Goal: Information Seeking & Learning: Find specific page/section

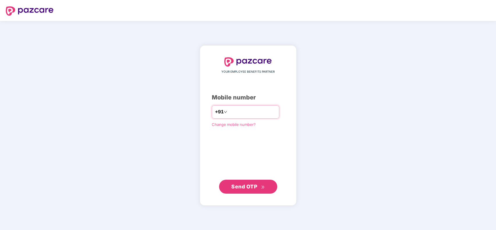
type input "**********"
click at [245, 185] on span "Send OTP" at bounding box center [244, 186] width 26 height 6
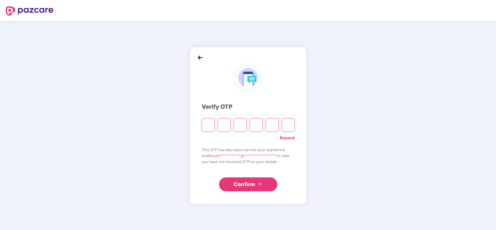
type input "*"
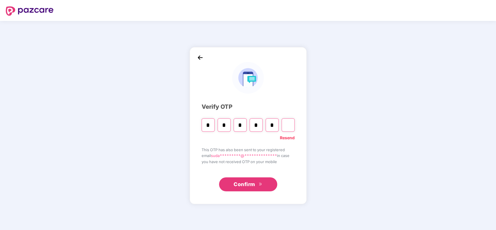
type input "*"
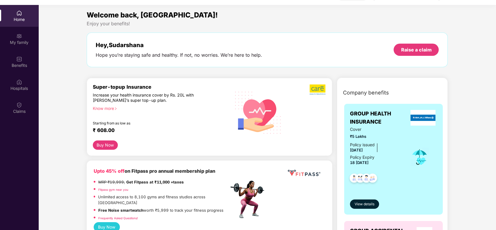
scroll to position [33, 0]
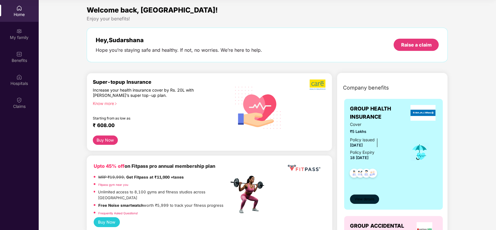
click at [361, 201] on span "View details" at bounding box center [365, 200] width 20 height 6
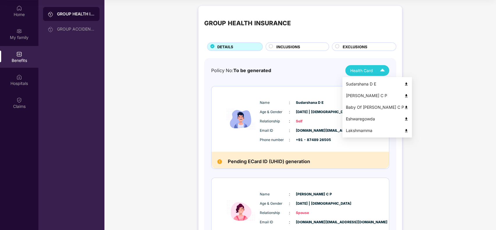
click at [360, 84] on div "Sudarshana D E" at bounding box center [377, 84] width 63 height 6
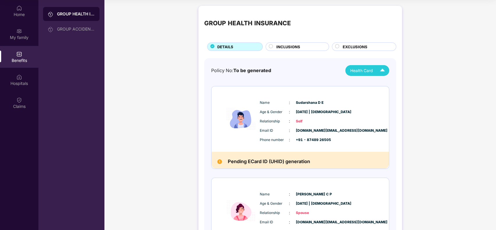
click at [270, 48] on circle at bounding box center [271, 47] width 4 height 4
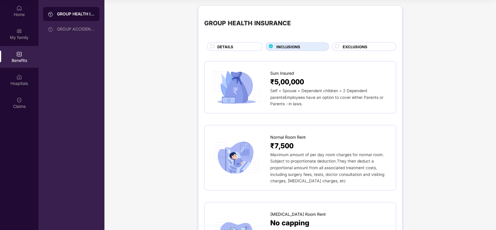
click at [337, 45] on circle at bounding box center [337, 47] width 4 height 4
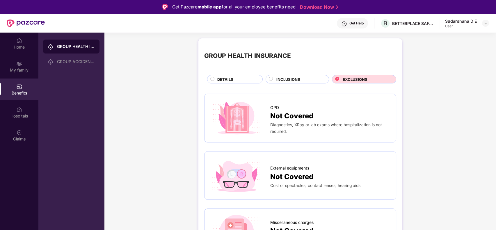
scroll to position [33, 0]
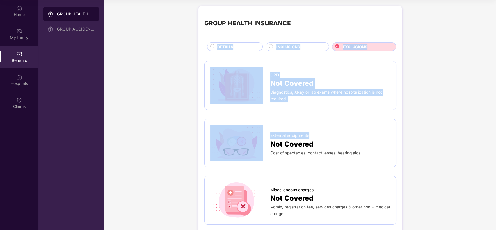
drag, startPoint x: 495, startPoint y: 132, endPoint x: 491, endPoint y: 8, distance: 123.8
click at [212, 49] on div at bounding box center [212, 47] width 4 height 6
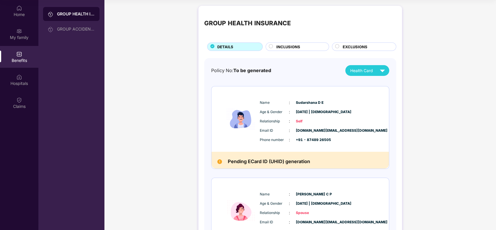
click at [271, 47] on circle at bounding box center [271, 47] width 4 height 4
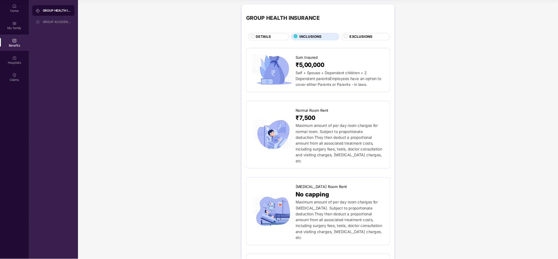
scroll to position [0, 0]
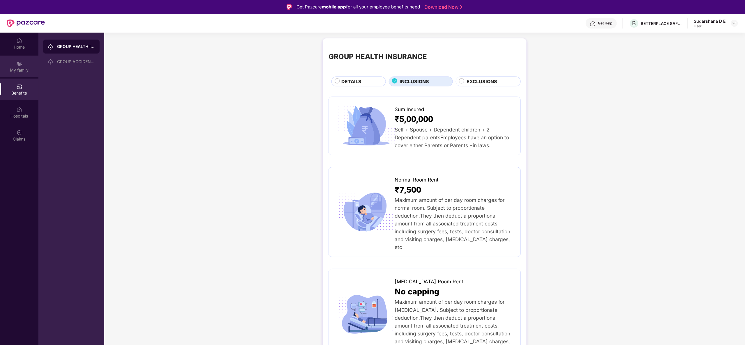
click at [15, 67] on div "My family" at bounding box center [19, 70] width 38 height 6
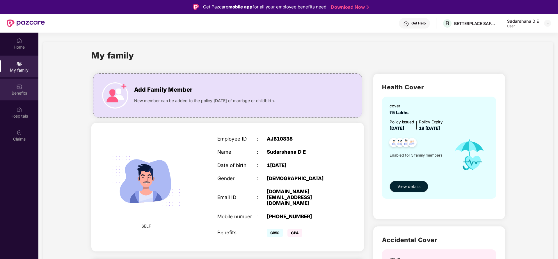
click at [19, 92] on div "Benefits" at bounding box center [19, 93] width 38 height 6
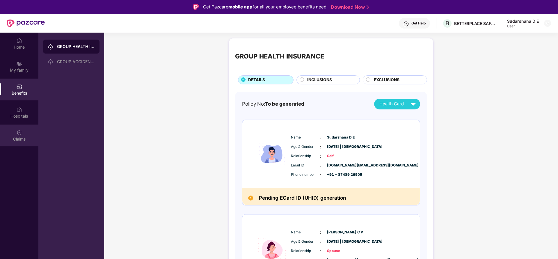
click at [20, 135] on img at bounding box center [19, 133] width 6 height 6
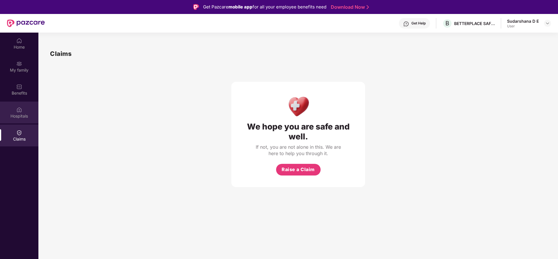
click at [17, 114] on div "Hospitals" at bounding box center [19, 116] width 38 height 6
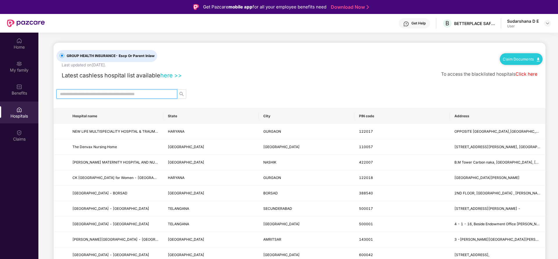
click at [99, 94] on input "text" at bounding box center [114, 94] width 109 height 6
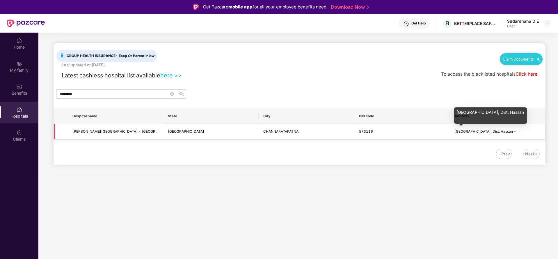
click at [458, 130] on span "[GEOGRAPHIC_DATA], Dist. Hassan -" at bounding box center [486, 131] width 62 height 4
click at [470, 117] on div "[GEOGRAPHIC_DATA], Dist. Hassan -" at bounding box center [490, 115] width 73 height 16
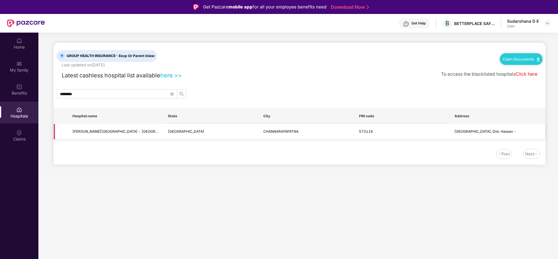
click at [279, 134] on td "CHANNARAYAPATNA" at bounding box center [306, 131] width 95 height 15
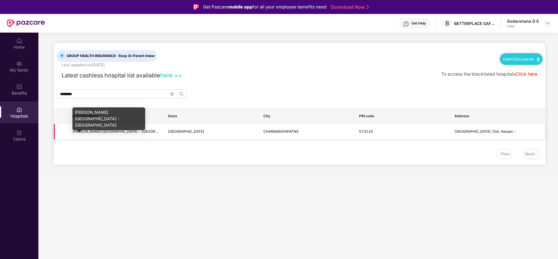
click at [108, 133] on span "[PERSON_NAME][GEOGRAPHIC_DATA] - [GEOGRAPHIC_DATA]" at bounding box center [125, 131] width 106 height 4
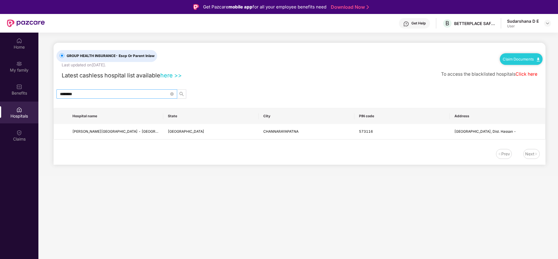
click at [89, 95] on input "********" at bounding box center [114, 94] width 109 height 6
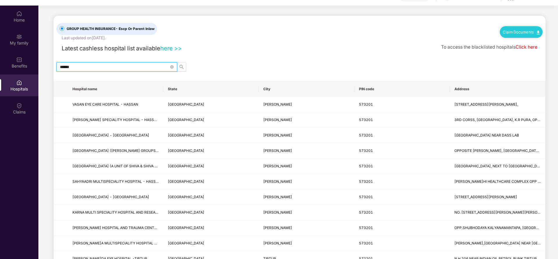
scroll to position [33, 0]
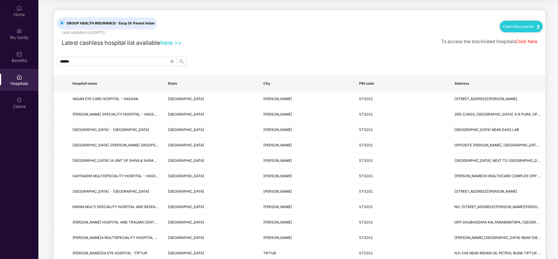
click at [496, 227] on main "GROUP HEALTH INSURANCE - Escp Or Parent Inlaw Last updated on [DATE] . Claim Do…" at bounding box center [298, 187] width 520 height 375
click at [120, 60] on input "******" at bounding box center [114, 61] width 109 height 6
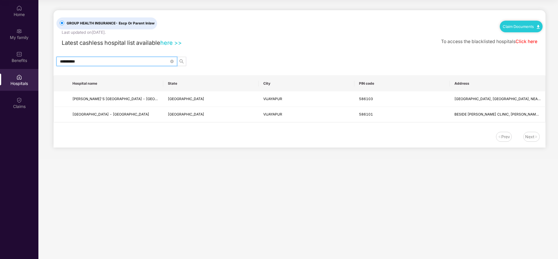
click at [120, 60] on input "**********" at bounding box center [114, 61] width 109 height 6
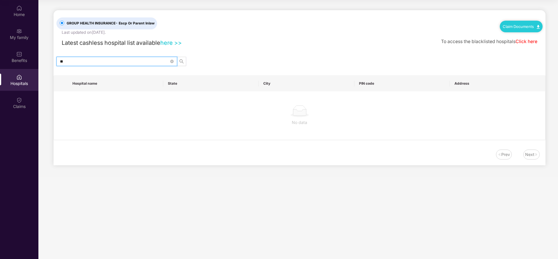
type input "*"
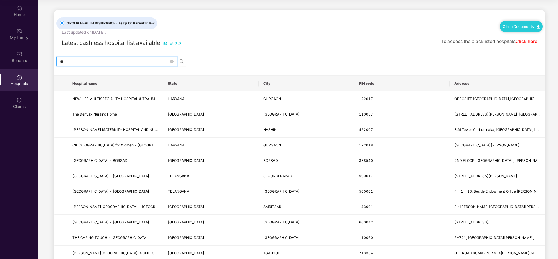
type input "*"
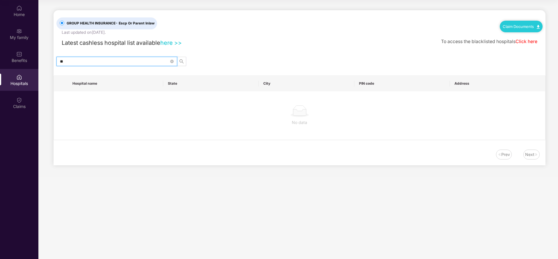
type input "*"
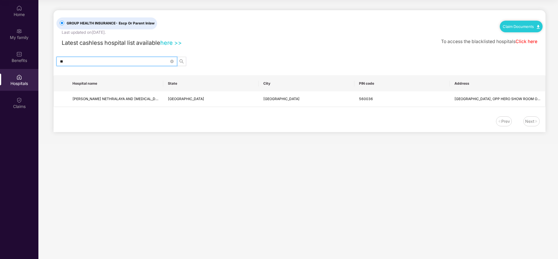
type input "*"
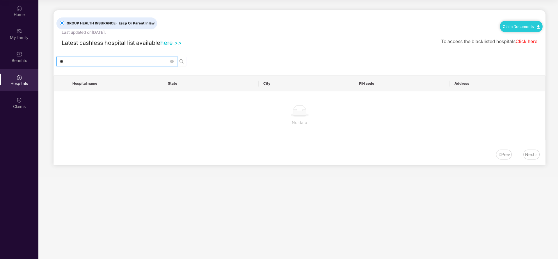
type input "*"
type input "******"
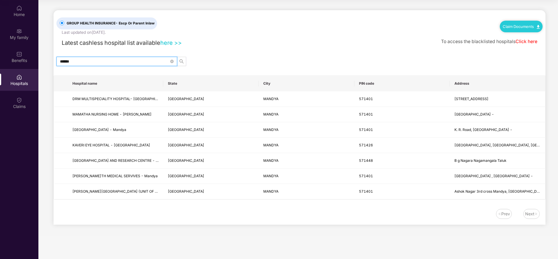
click at [80, 62] on input "******" at bounding box center [114, 61] width 109 height 6
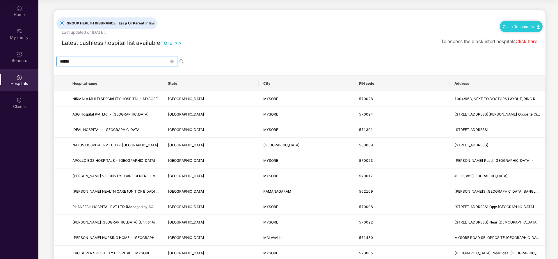
type input "******"
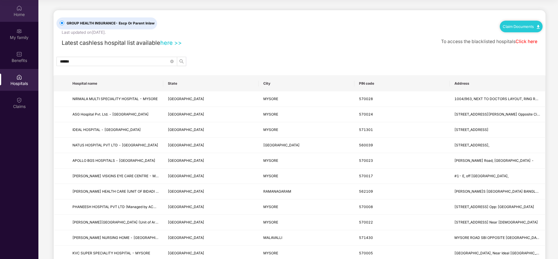
click at [20, 15] on div "Home" at bounding box center [19, 15] width 38 height 6
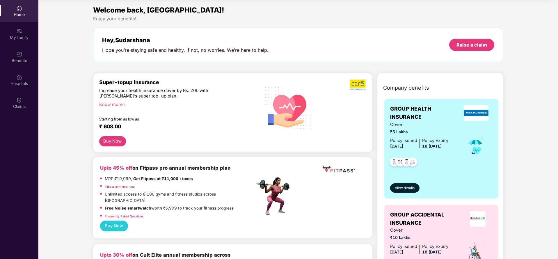
click at [418, 111] on span "GROUP HEALTH INSURANCE" at bounding box center [425, 113] width 70 height 17
click at [406, 186] on span "View details" at bounding box center [405, 188] width 20 height 6
